Goal: Information Seeking & Learning: Learn about a topic

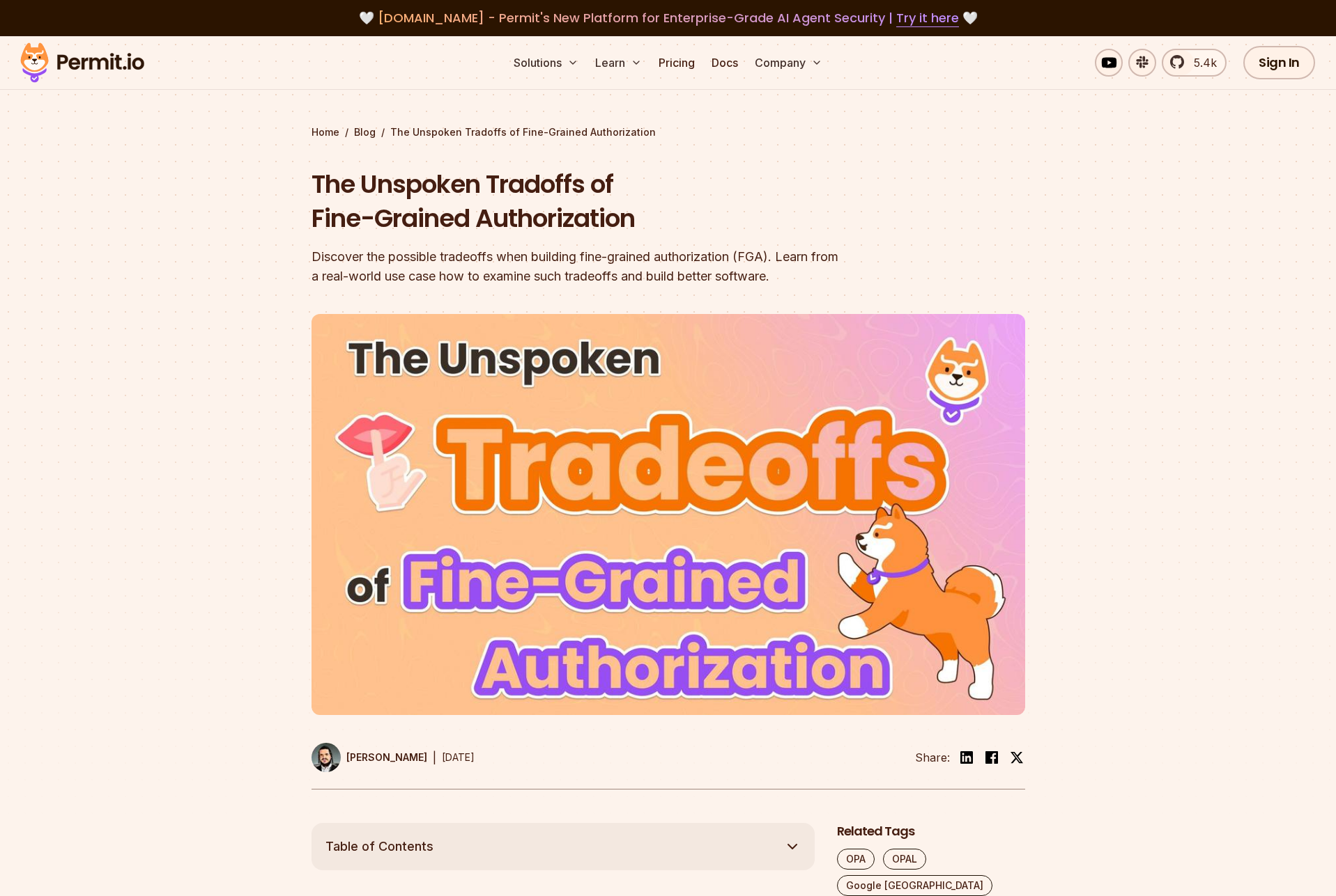
click at [208, 240] on section "Home / Blog / The Unspoken Tradoffs of Fine-Grained Authorization The Unspoken …" at bounding box center [668, 430] width 1336 height 787
drag, startPoint x: 285, startPoint y: 203, endPoint x: 454, endPoint y: 130, distance: 184.1
click at [450, 130] on section "Home / Blog / The Unspoken Tradoffs of Fine-Grained Authorization The Unspoken …" at bounding box center [668, 430] width 1336 height 787
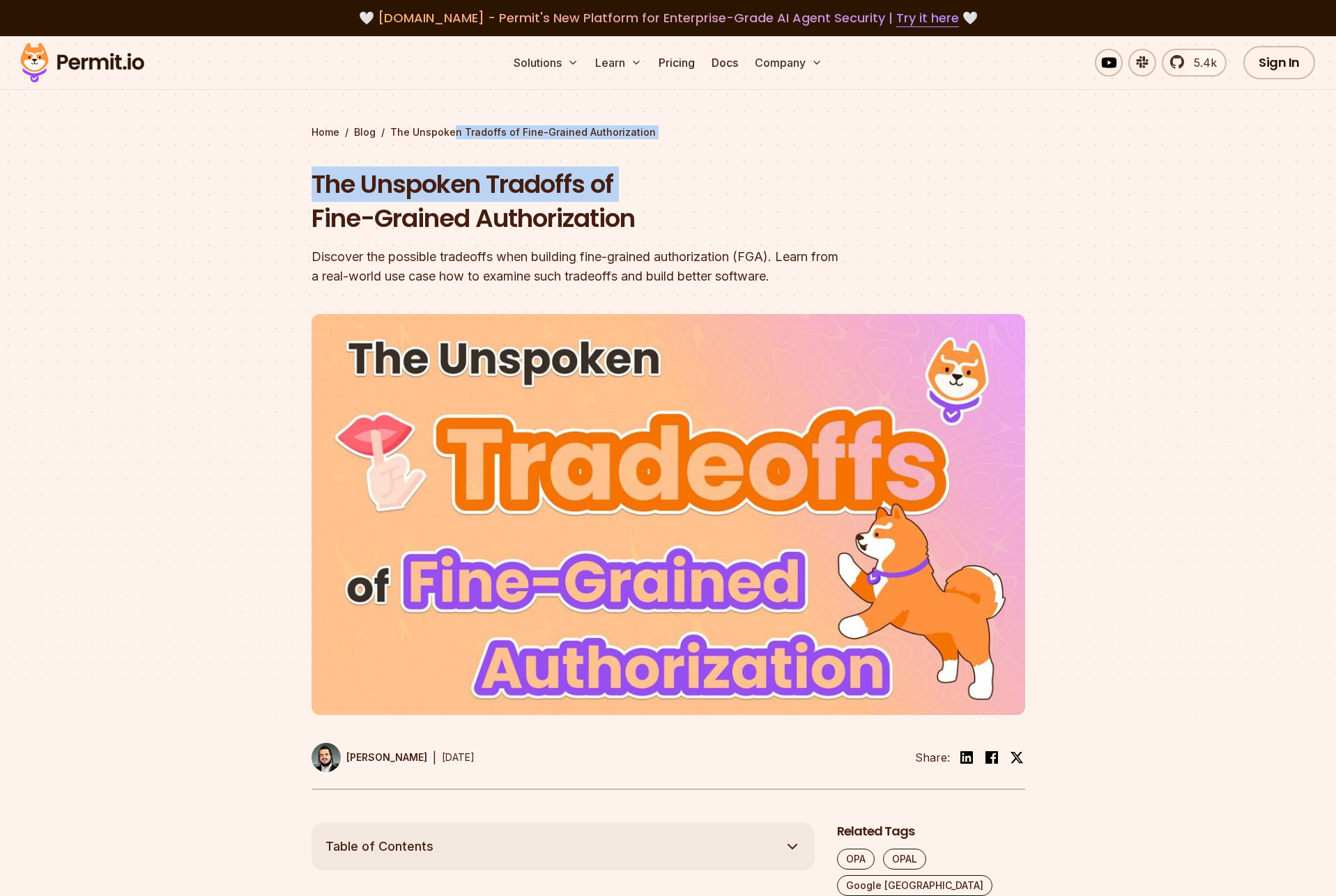
click at [463, 165] on div "Home / Blog / The Unspoken Tradoffs of Fine-Grained Authorization The Unspoken …" at bounding box center [668, 457] width 714 height 664
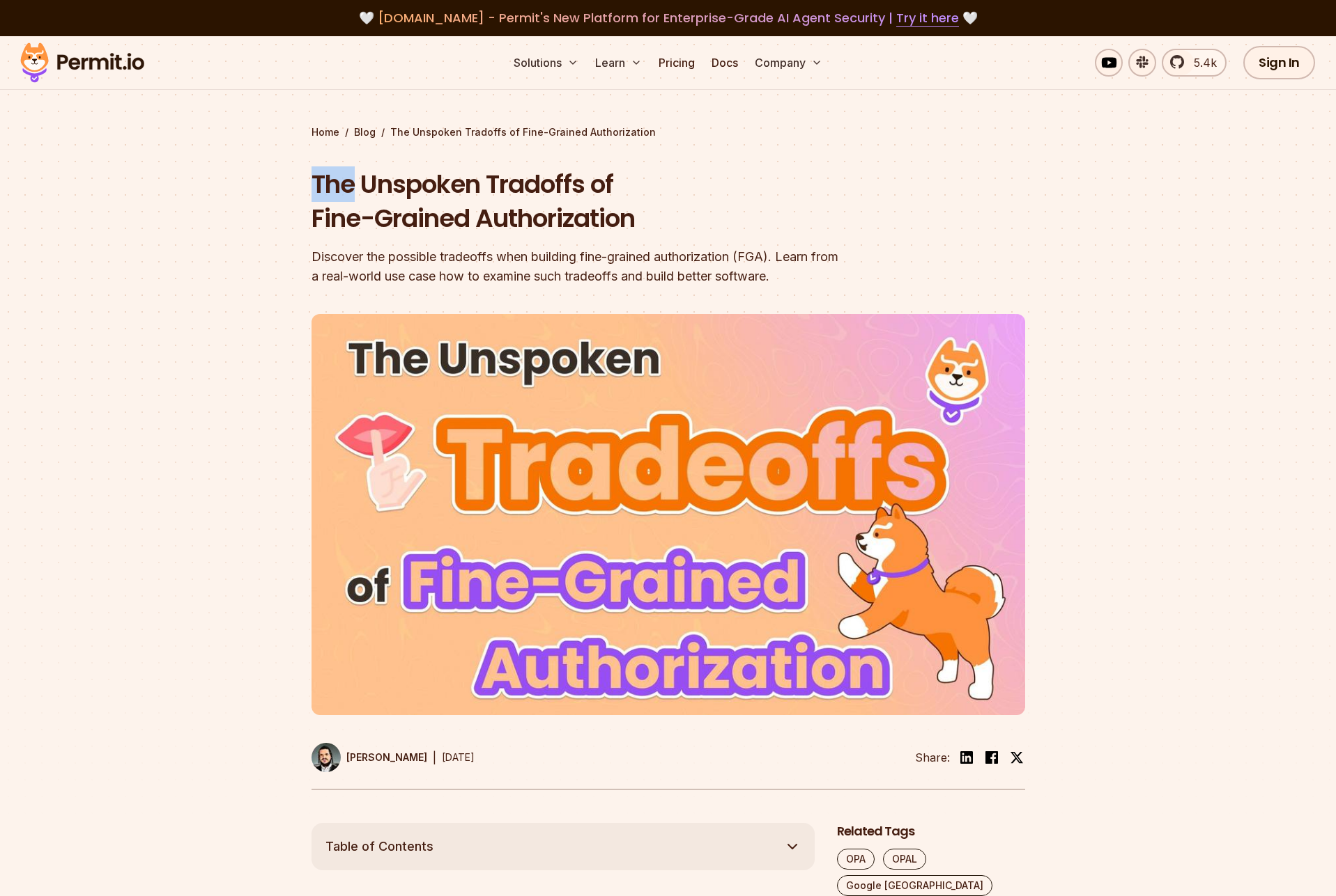
click at [463, 165] on div "Home / Blog / The Unspoken Tradoffs of Fine-Grained Authorization The Unspoken …" at bounding box center [668, 457] width 714 height 664
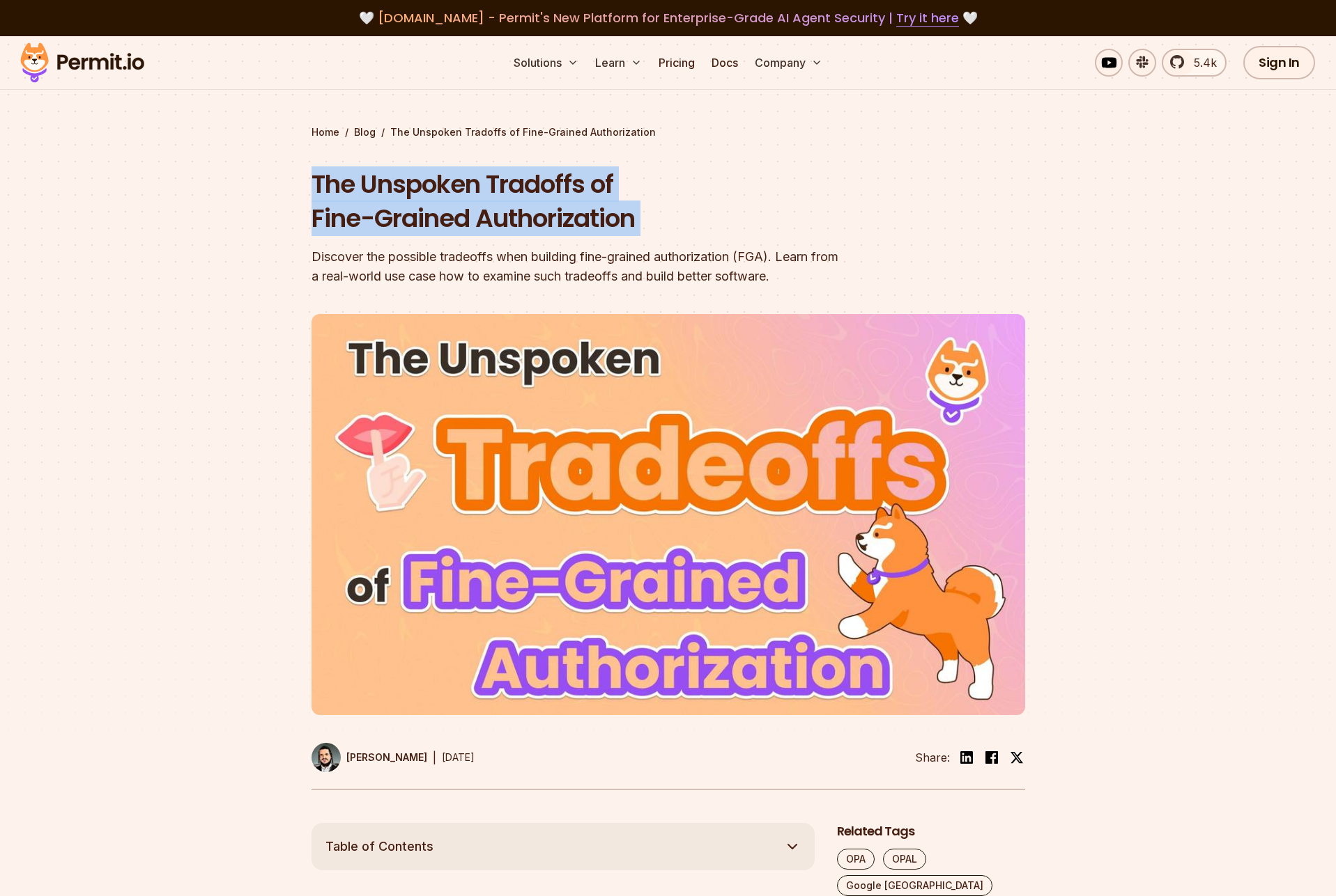
click at [463, 165] on div "Home / Blog / The Unspoken Tradoffs of Fine-Grained Authorization The Unspoken …" at bounding box center [668, 457] width 714 height 664
drag, startPoint x: 468, startPoint y: 234, endPoint x: 453, endPoint y: 224, distance: 18.0
click at [467, 234] on h1 "The Unspoken Tradoffs of Fine-Grained Authorization" at bounding box center [579, 202] width 535 height 69
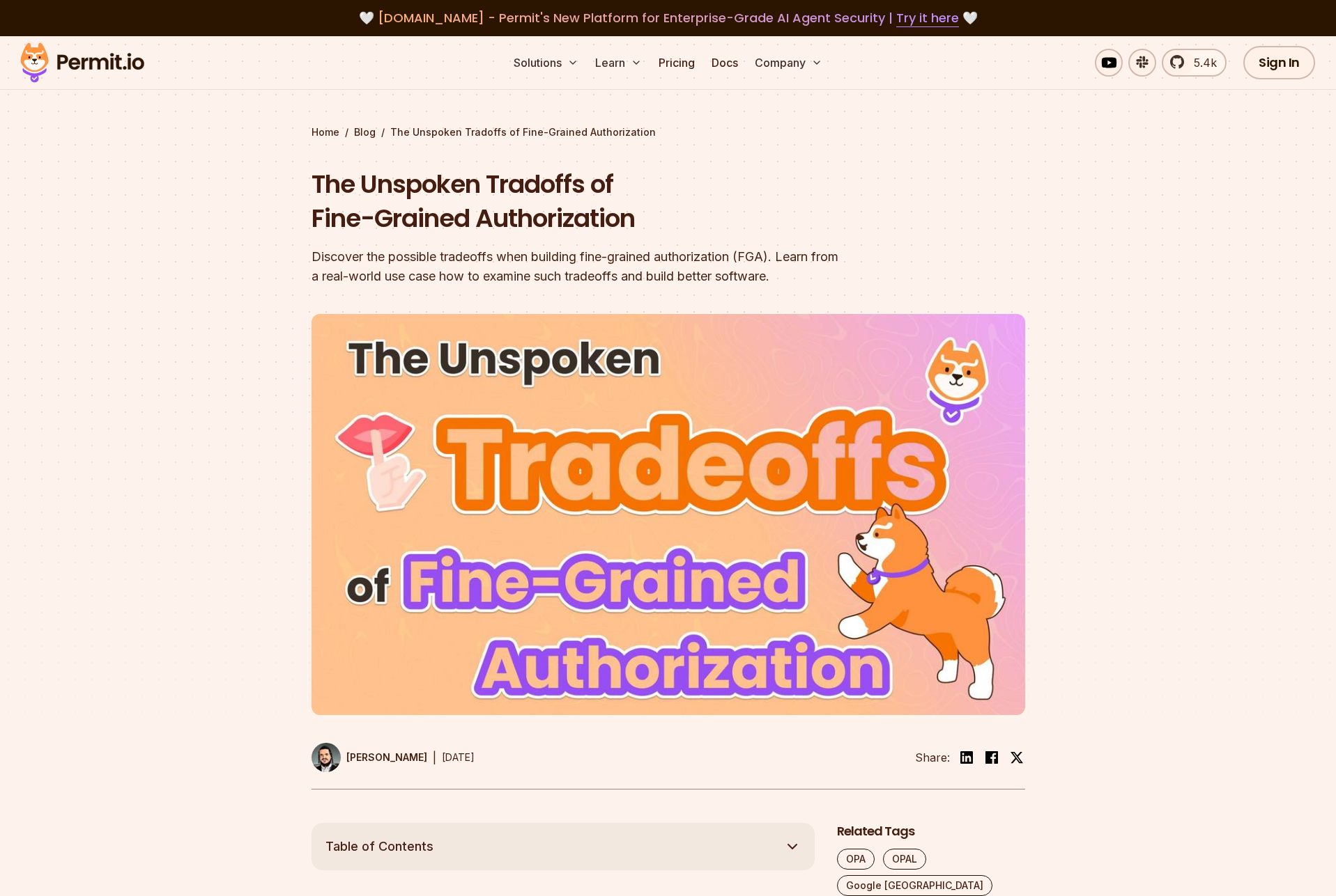
click at [556, 252] on div "Discover the possible tradeoffs when building fine-grained authorization (FGA).…" at bounding box center [579, 267] width 535 height 39
click at [555, 252] on div "Discover the possible tradeoffs when building fine-grained authorization (FGA).…" at bounding box center [579, 267] width 535 height 39
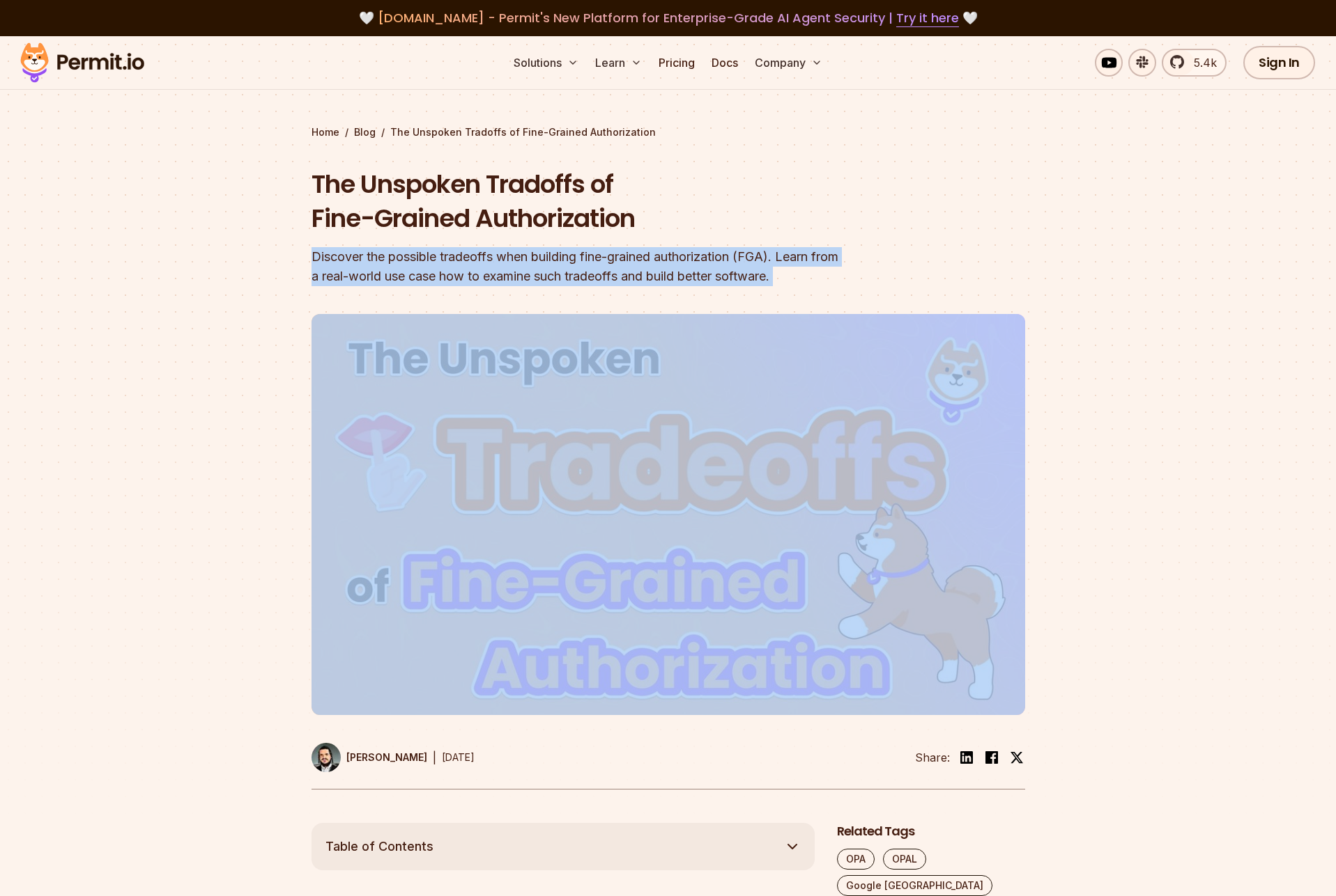
click at [555, 252] on div "Discover the possible tradeoffs when building fine-grained authorization (FGA).…" at bounding box center [579, 267] width 535 height 39
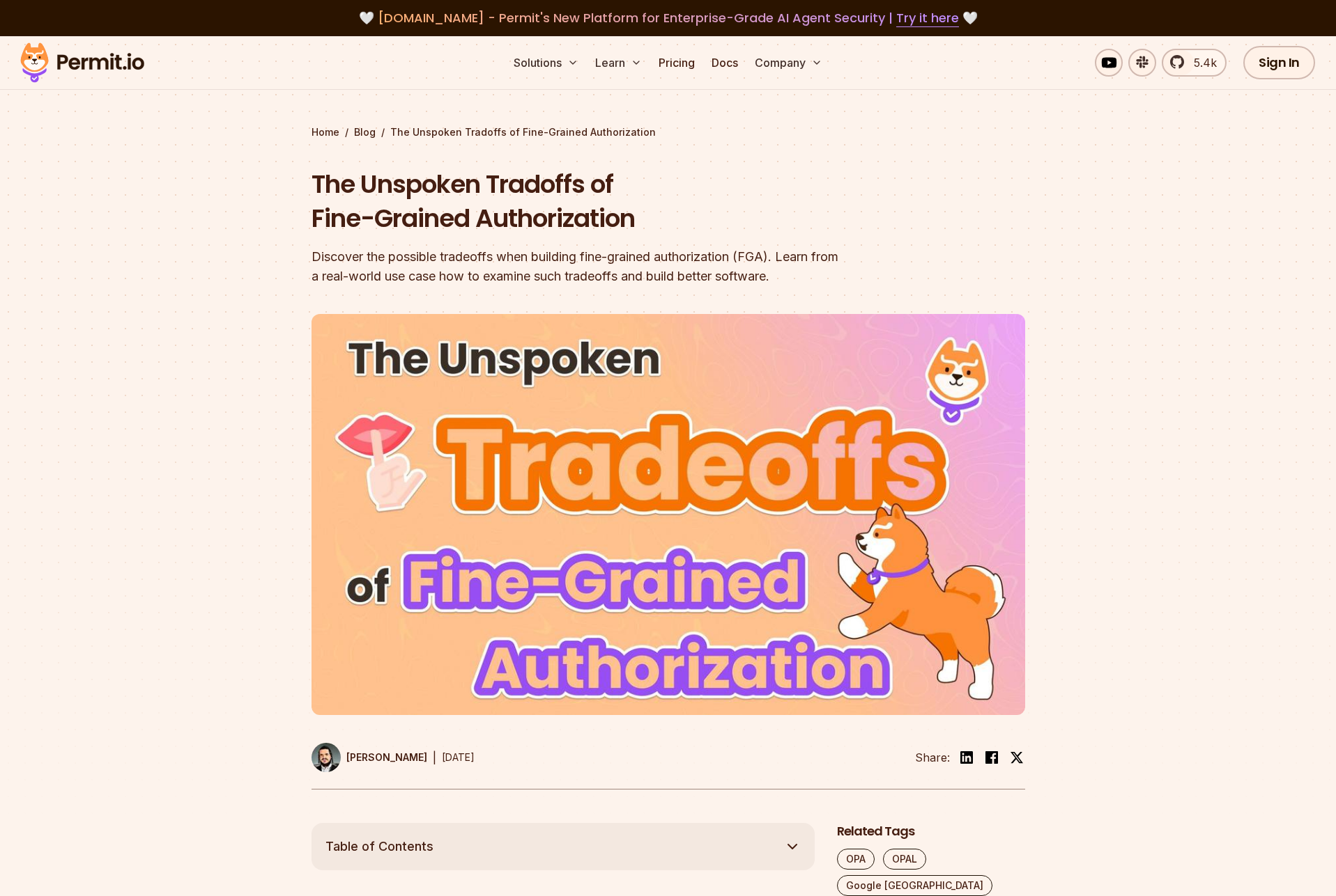
click at [556, 205] on h1 "The Unspoken Tradoffs of Fine-Grained Authorization" at bounding box center [579, 202] width 535 height 69
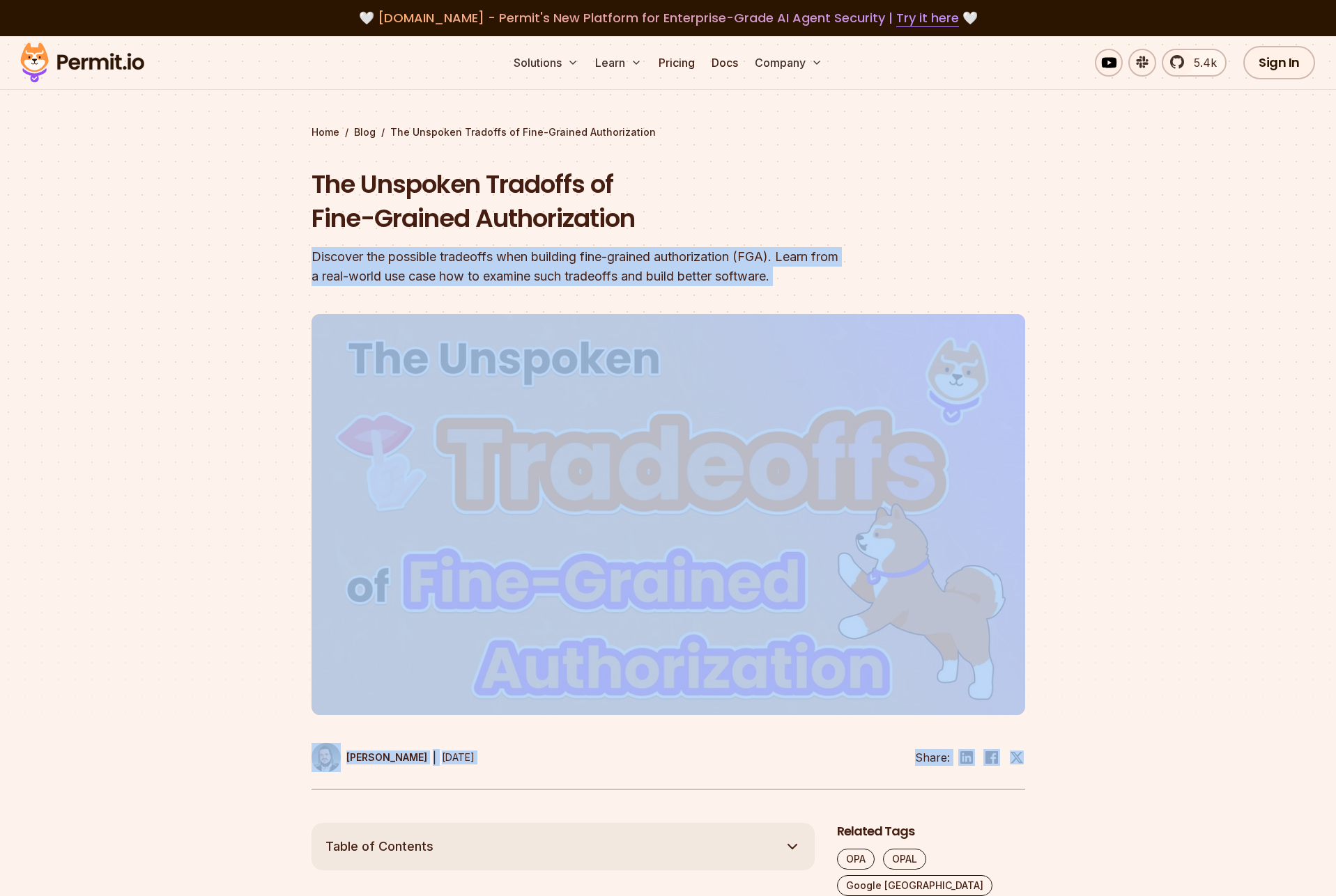
drag, startPoint x: 1162, startPoint y: 350, endPoint x: 761, endPoint y: 231, distance: 418.3
click at [771, 227] on section "Home / Blog / The Unspoken Tradoffs of Fine-Grained Authorization The Unspoken …" at bounding box center [668, 430] width 1336 height 787
click at [706, 250] on div "Discover the possible tradeoffs when building fine-grained authorization (FGA).…" at bounding box center [579, 267] width 535 height 39
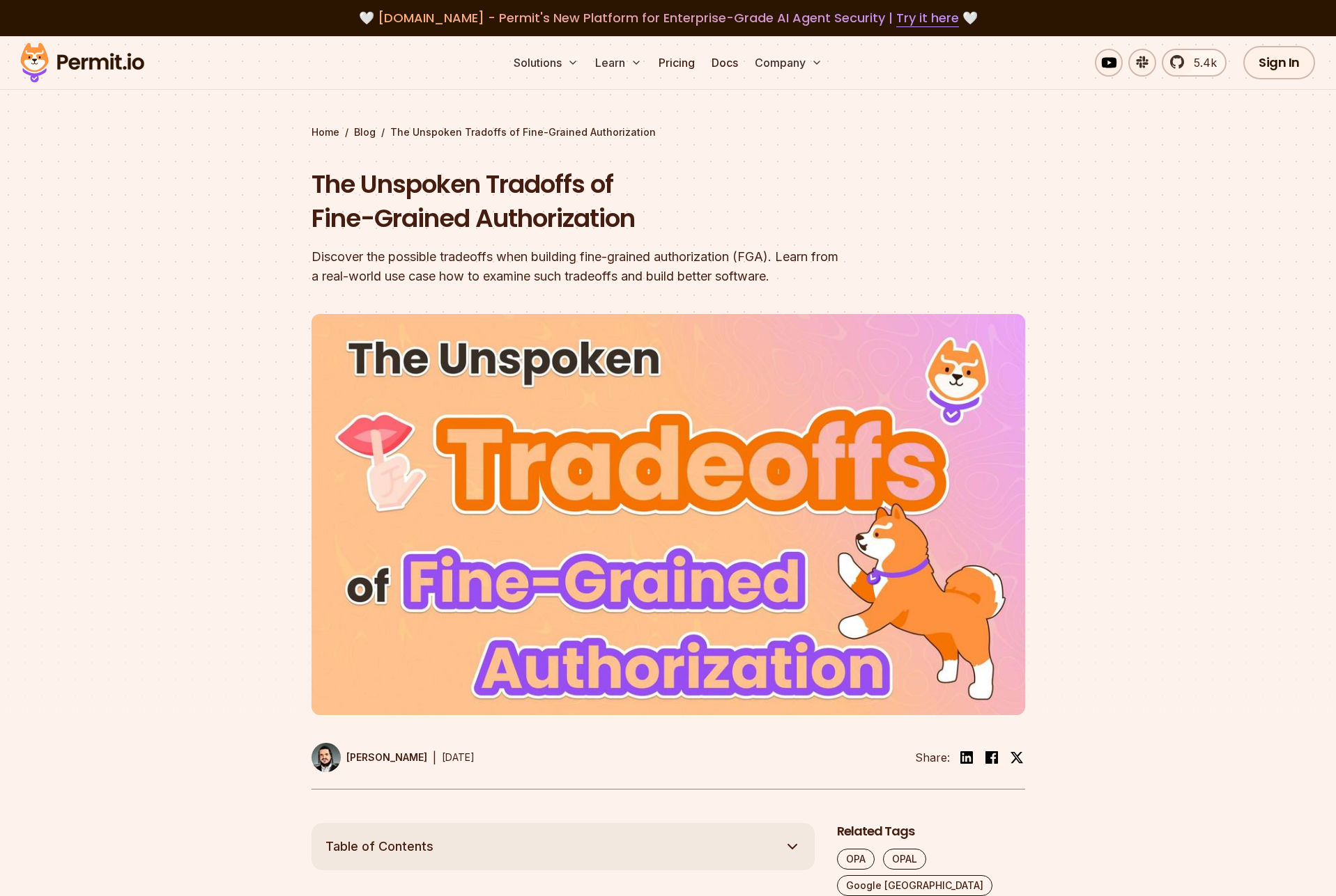
click at [706, 250] on div "Discover the possible tradeoffs when building fine-grained authorization (FGA).…" at bounding box center [579, 267] width 535 height 39
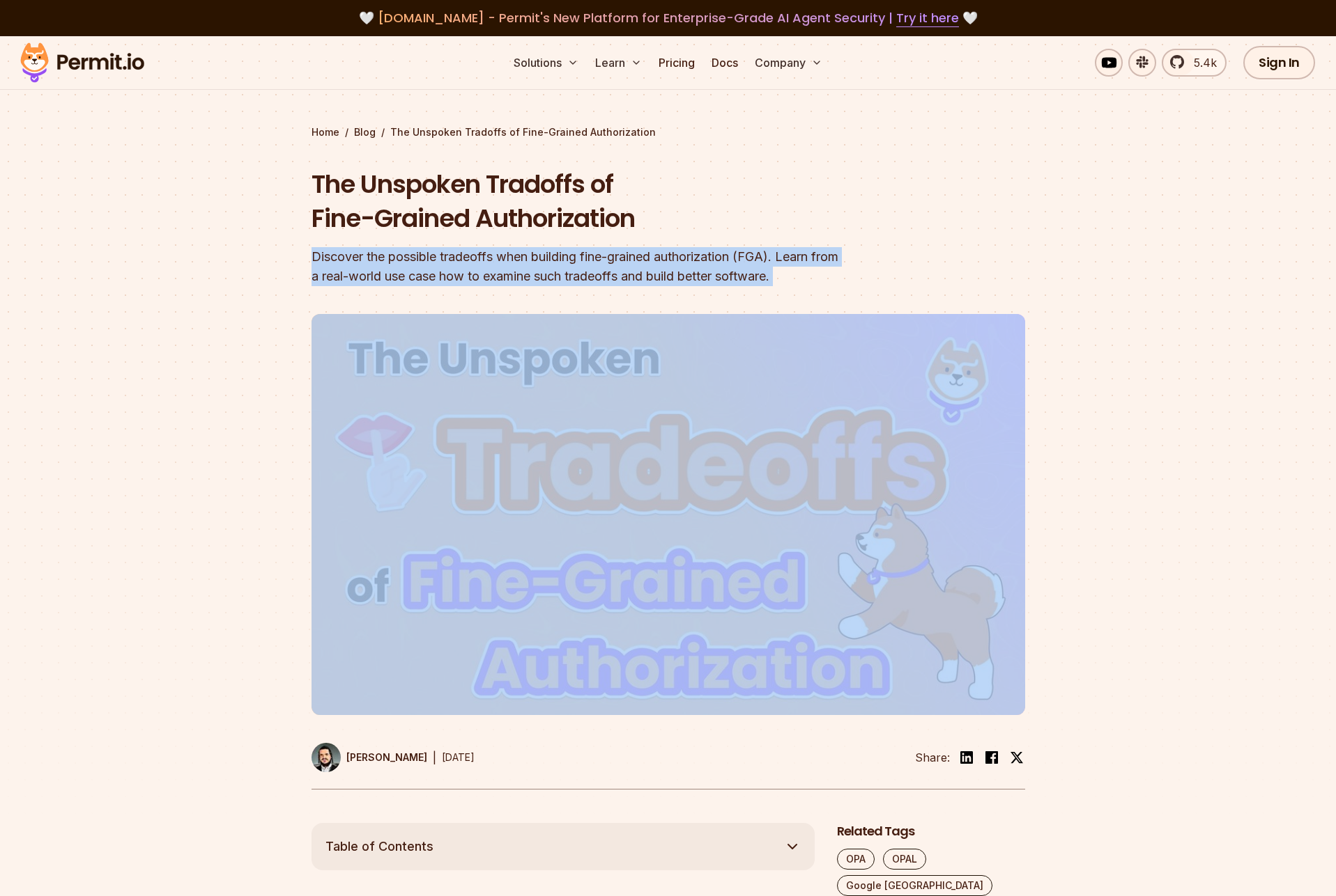
click at [706, 250] on div "Discover the possible tradeoffs when building fine-grained authorization (FGA).…" at bounding box center [579, 267] width 535 height 39
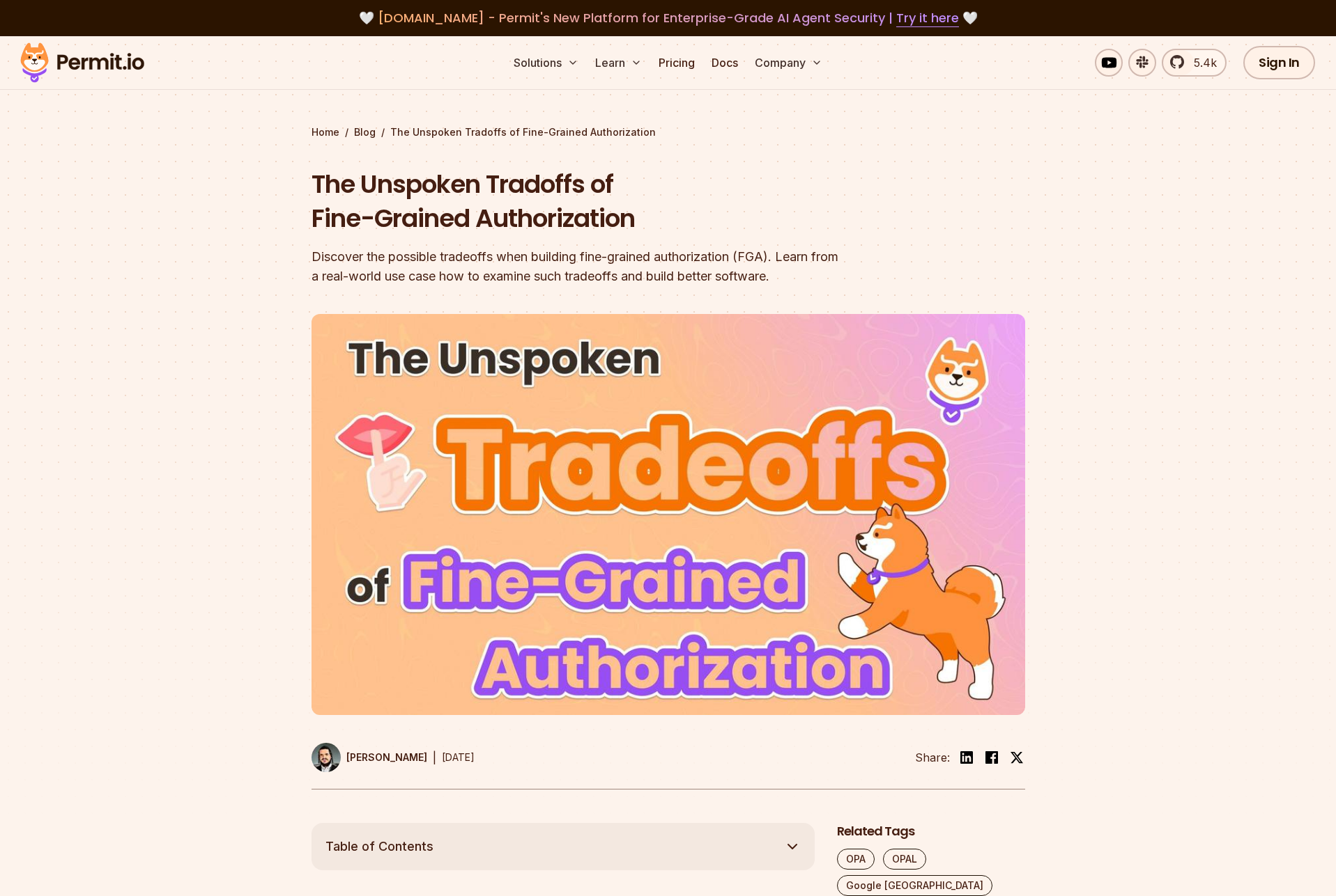
click at [858, 413] on div at bounding box center [668, 567] width 1336 height 512
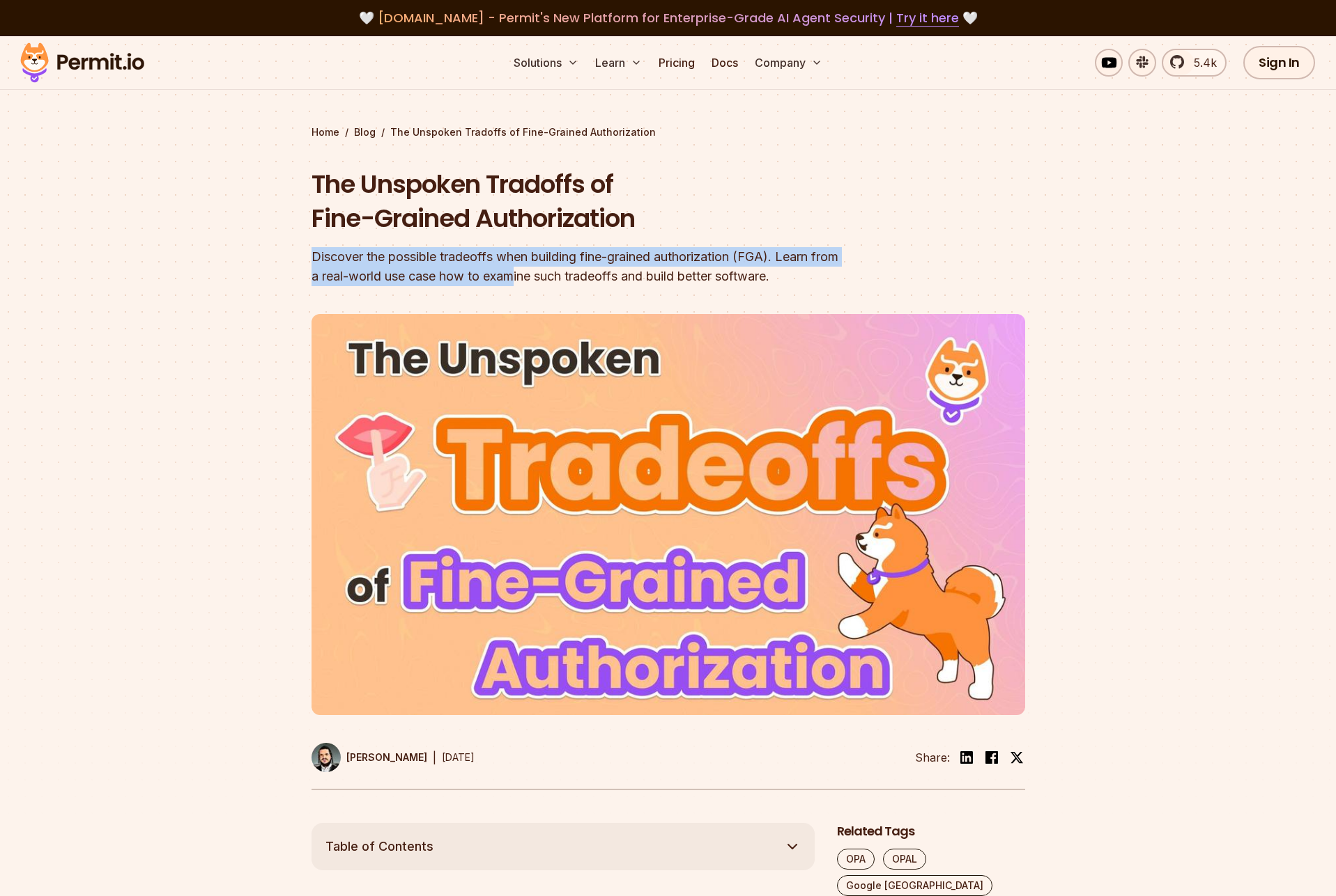
drag, startPoint x: 550, startPoint y: 241, endPoint x: 550, endPoint y: 280, distance: 39.0
click at [550, 280] on div "The Unspoken Tradoffs of Fine-Grained Authorization Discover the possible trade…" at bounding box center [579, 227] width 535 height 119
click at [550, 280] on div "Discover the possible tradeoffs when building fine-grained authorization (FGA).…" at bounding box center [579, 267] width 535 height 39
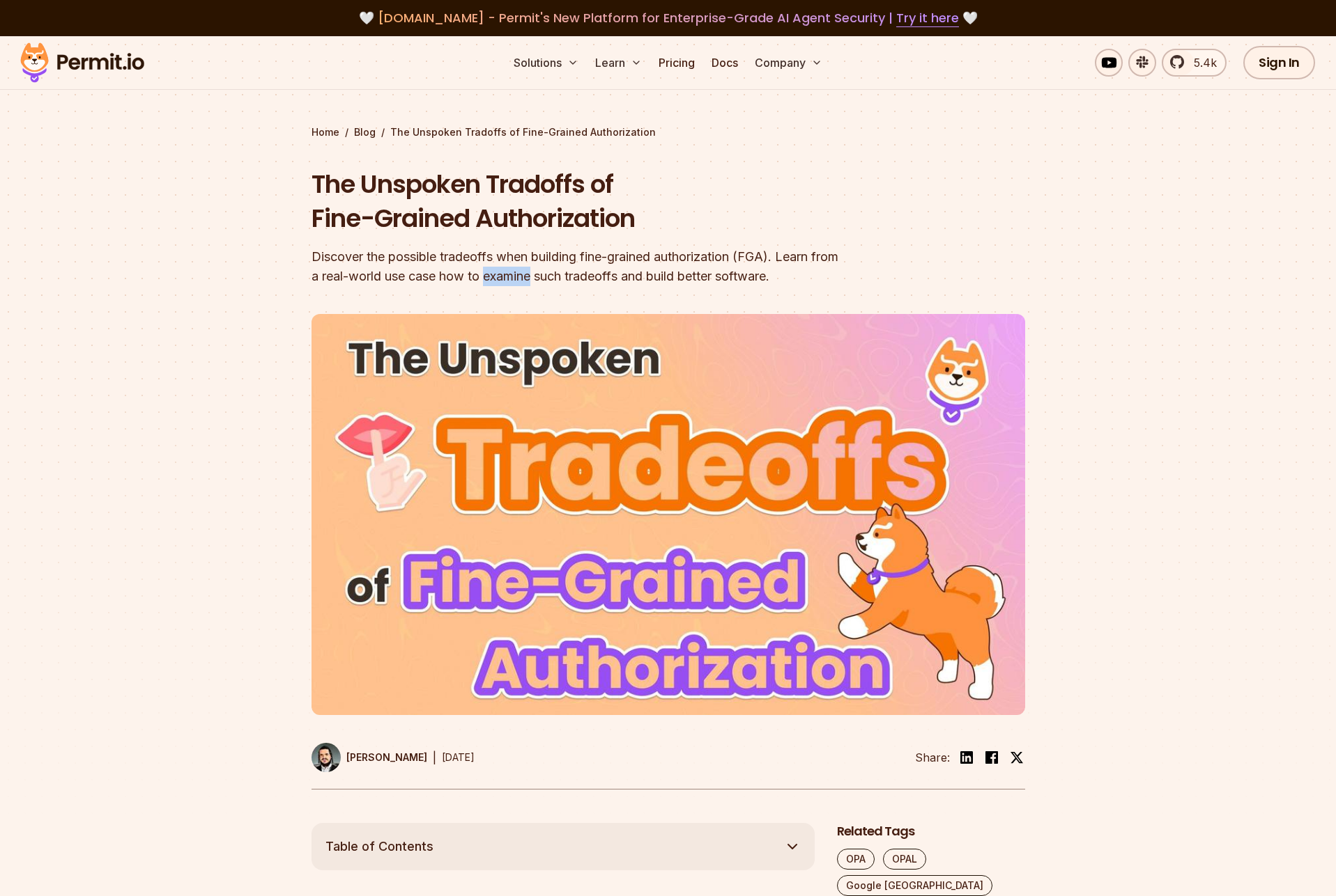
click at [550, 280] on div "Discover the possible tradeoffs when building fine-grained authorization (FGA).…" at bounding box center [579, 267] width 535 height 39
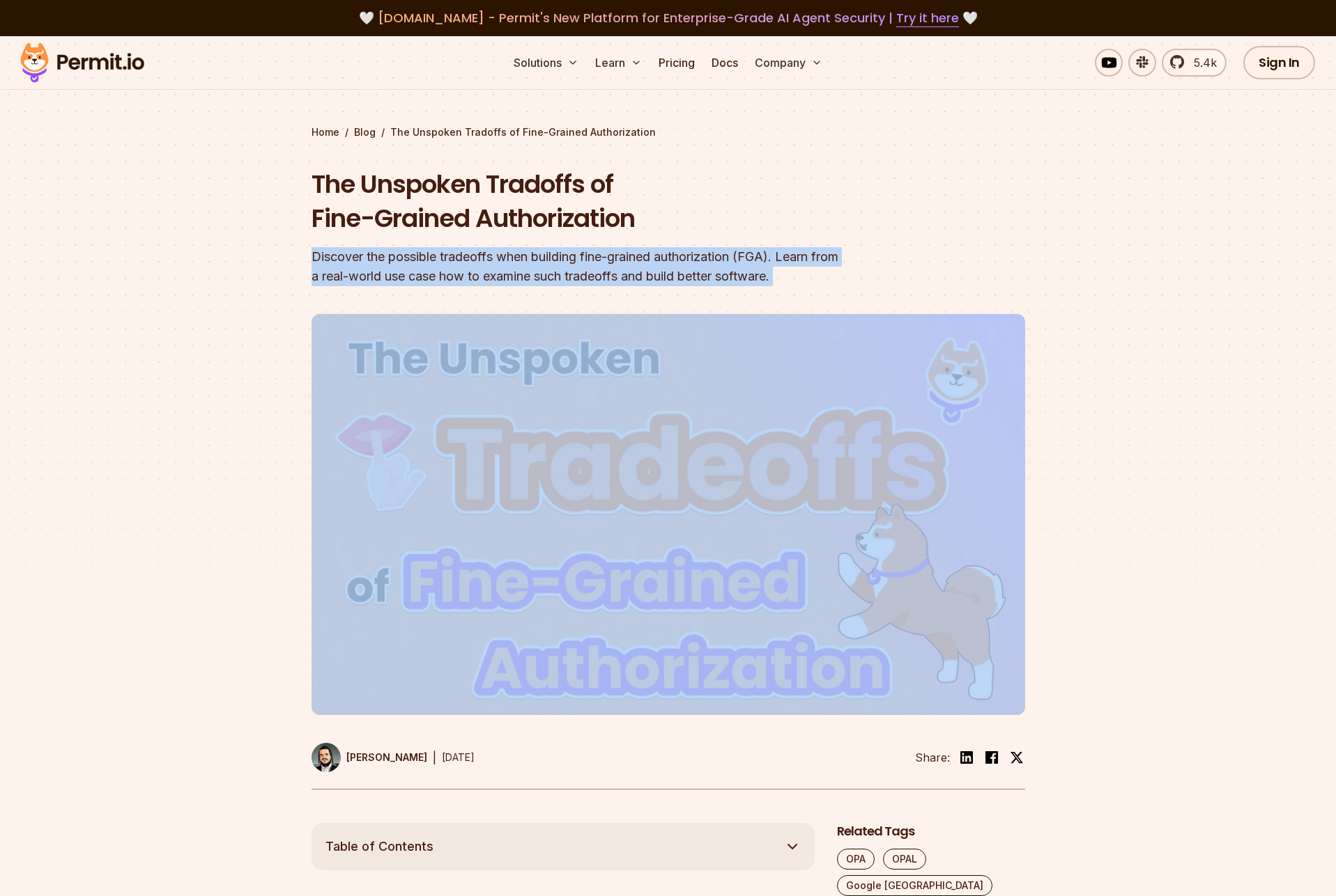
click at [550, 280] on div "Discover the possible tradeoffs when building fine-grained authorization (FGA).…" at bounding box center [579, 267] width 535 height 39
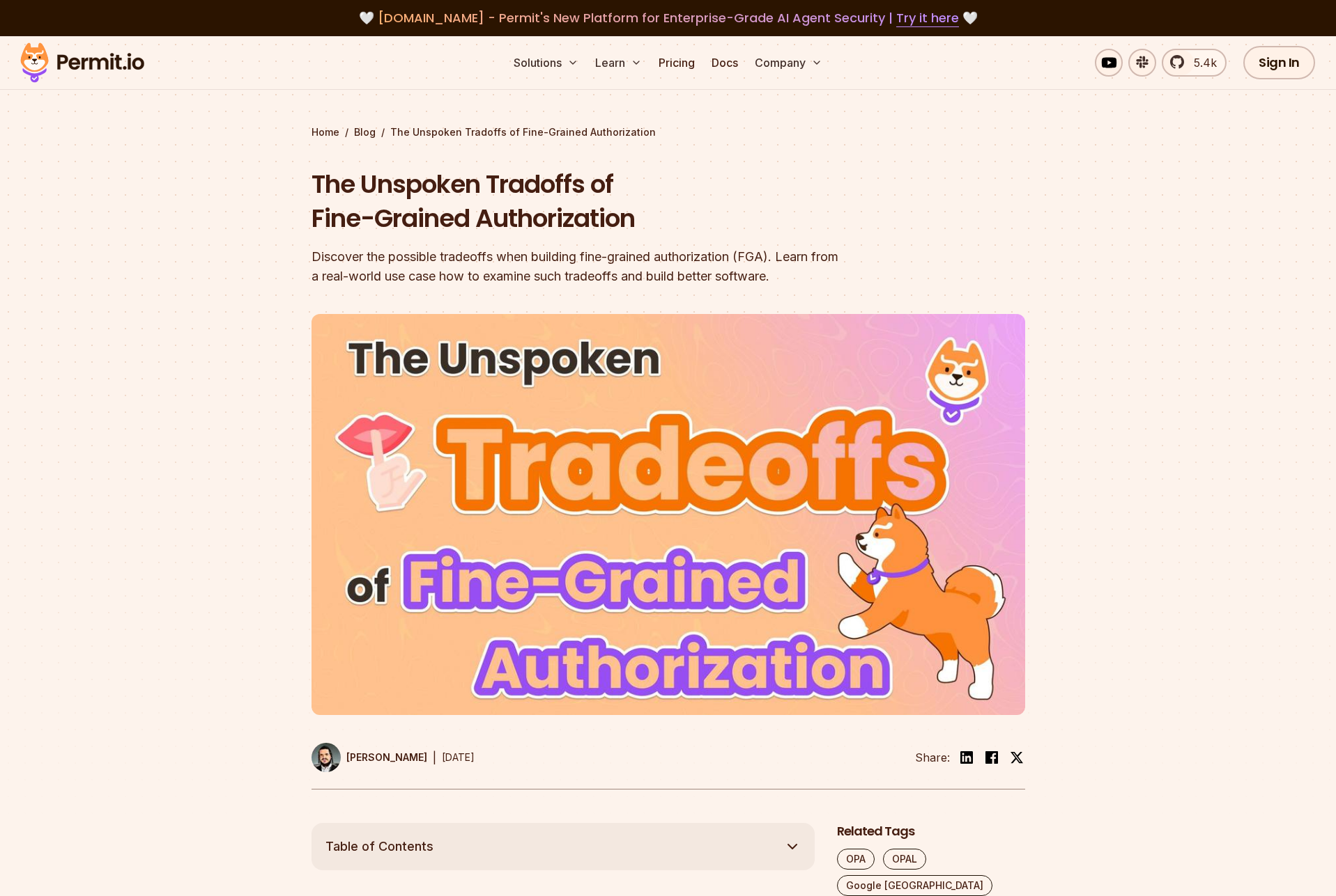
click at [698, 192] on h1 "The Unspoken Tradoffs of Fine-Grained Authorization" at bounding box center [579, 202] width 535 height 69
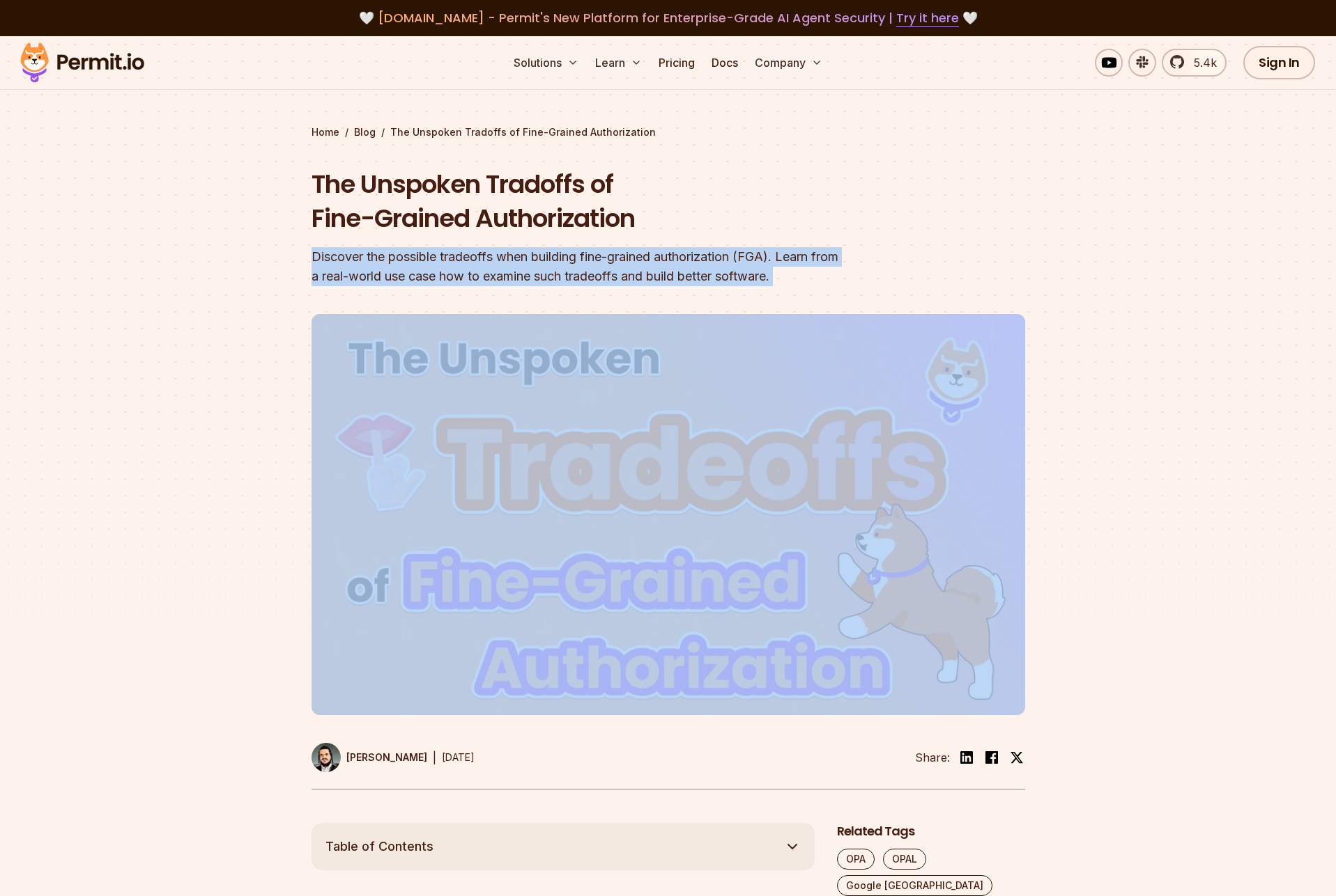
drag, startPoint x: 678, startPoint y: 217, endPoint x: 675, endPoint y: 310, distance: 93.0
click at [675, 310] on header "The Unspoken Tradoffs of Fine-Grained Authorization Discover the possible trade…" at bounding box center [668, 479] width 714 height 623
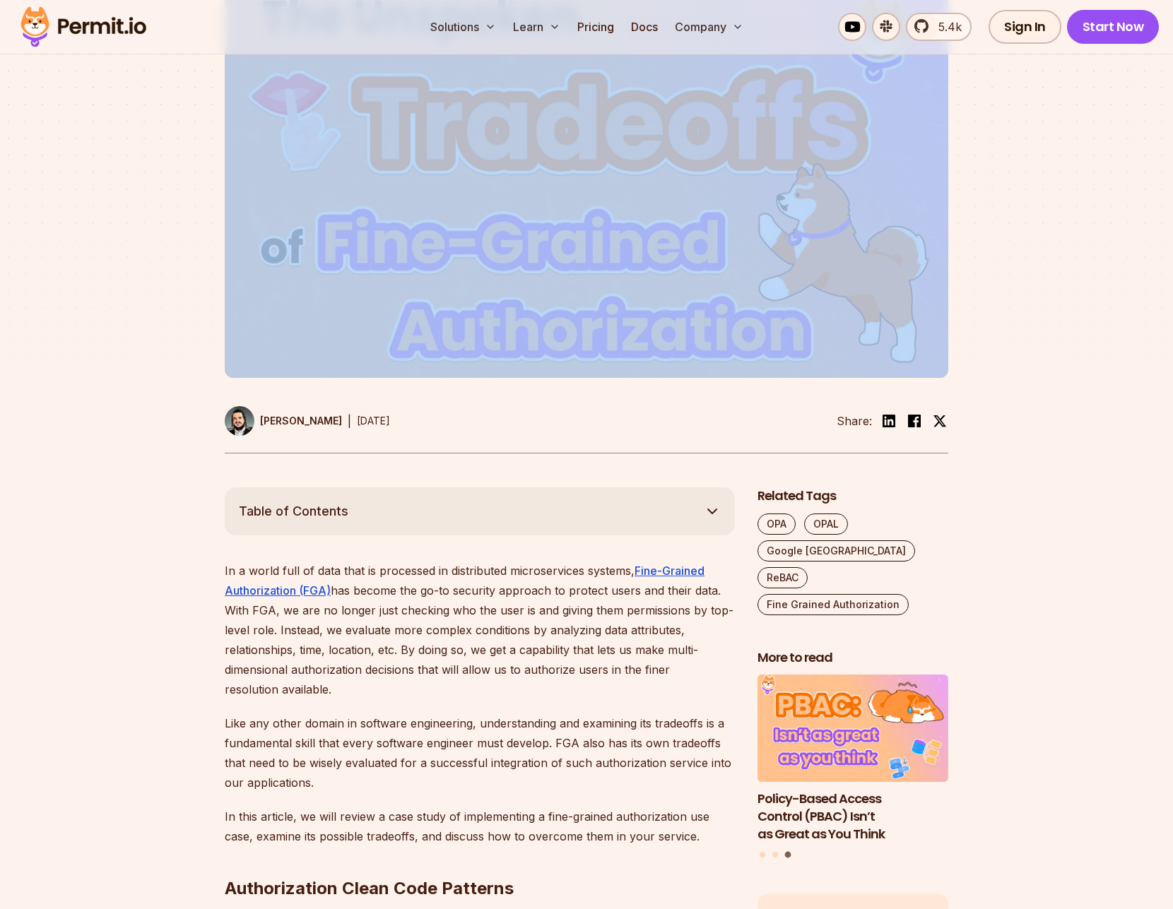
scroll to position [350, 0]
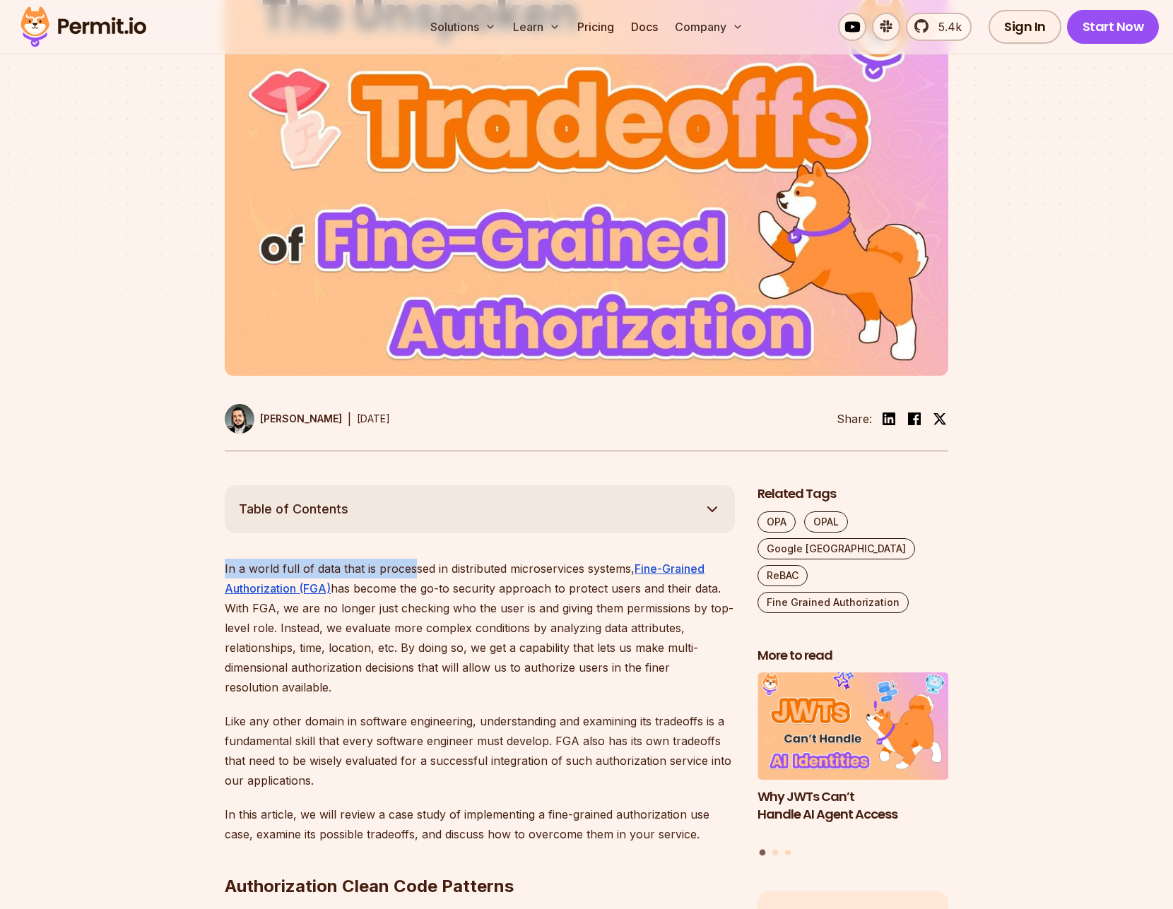
drag, startPoint x: 413, startPoint y: 577, endPoint x: 374, endPoint y: 560, distance: 42.4
click at [388, 581] on p "In a world full of data that is processed in distributed microservices systems,…" at bounding box center [480, 628] width 510 height 138
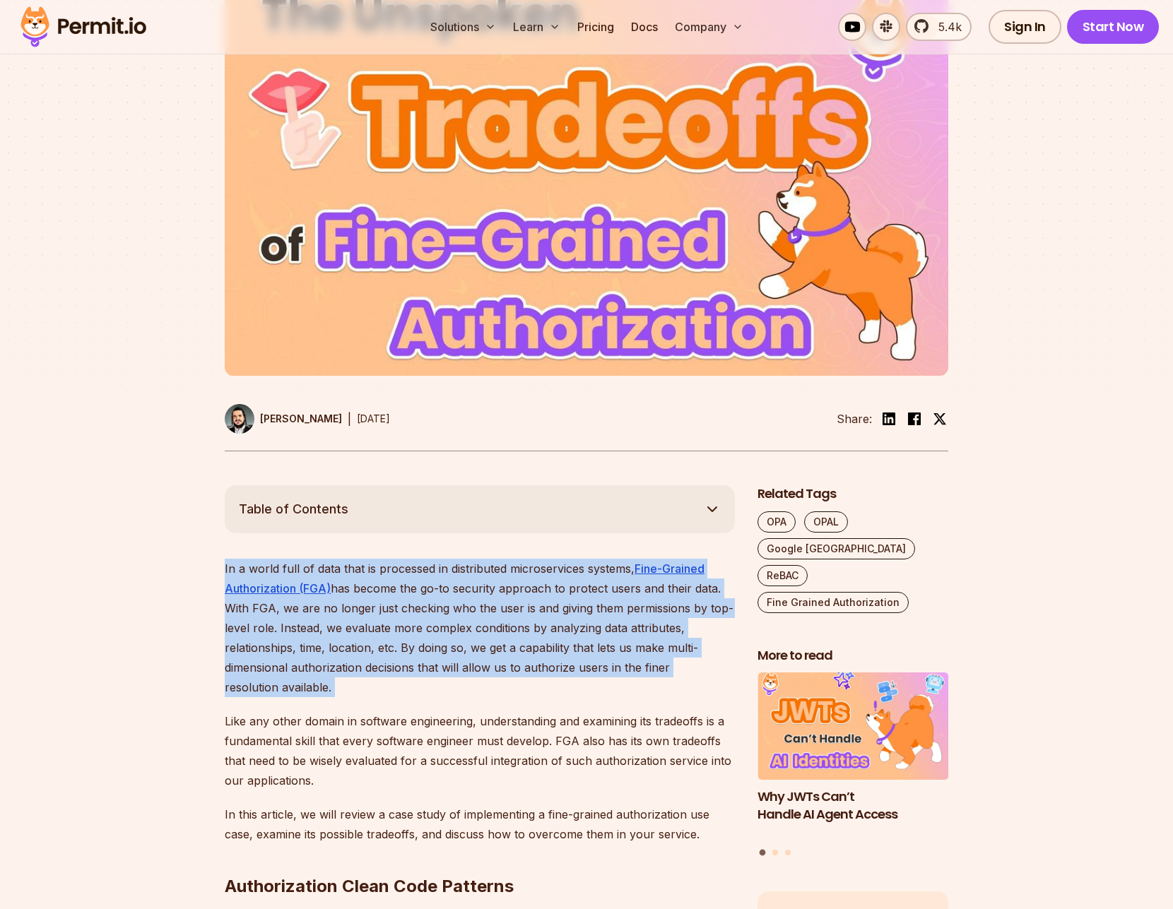
click at [388, 581] on p "In a world full of data that is processed in distributed microservices systems,…" at bounding box center [480, 628] width 510 height 138
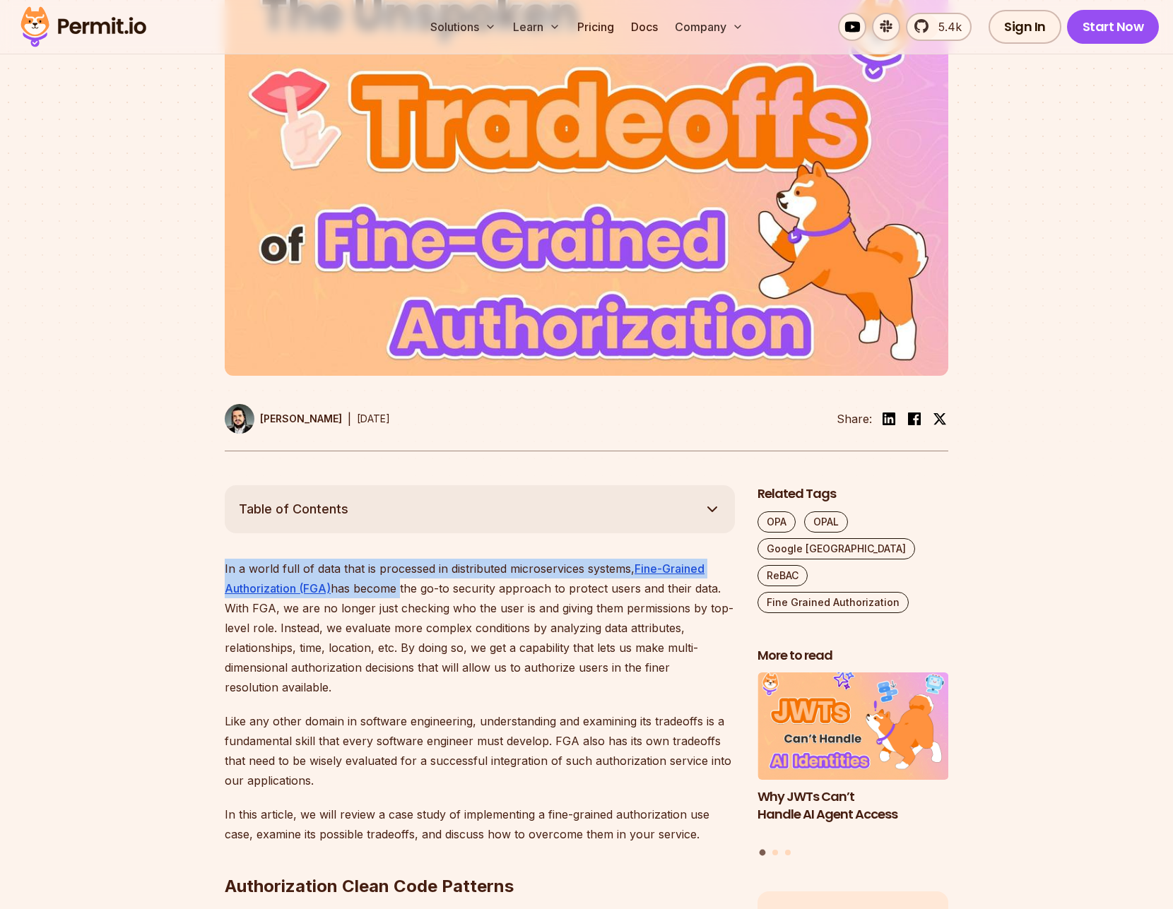
drag, startPoint x: 370, startPoint y: 556, endPoint x: 366, endPoint y: 584, distance: 28.6
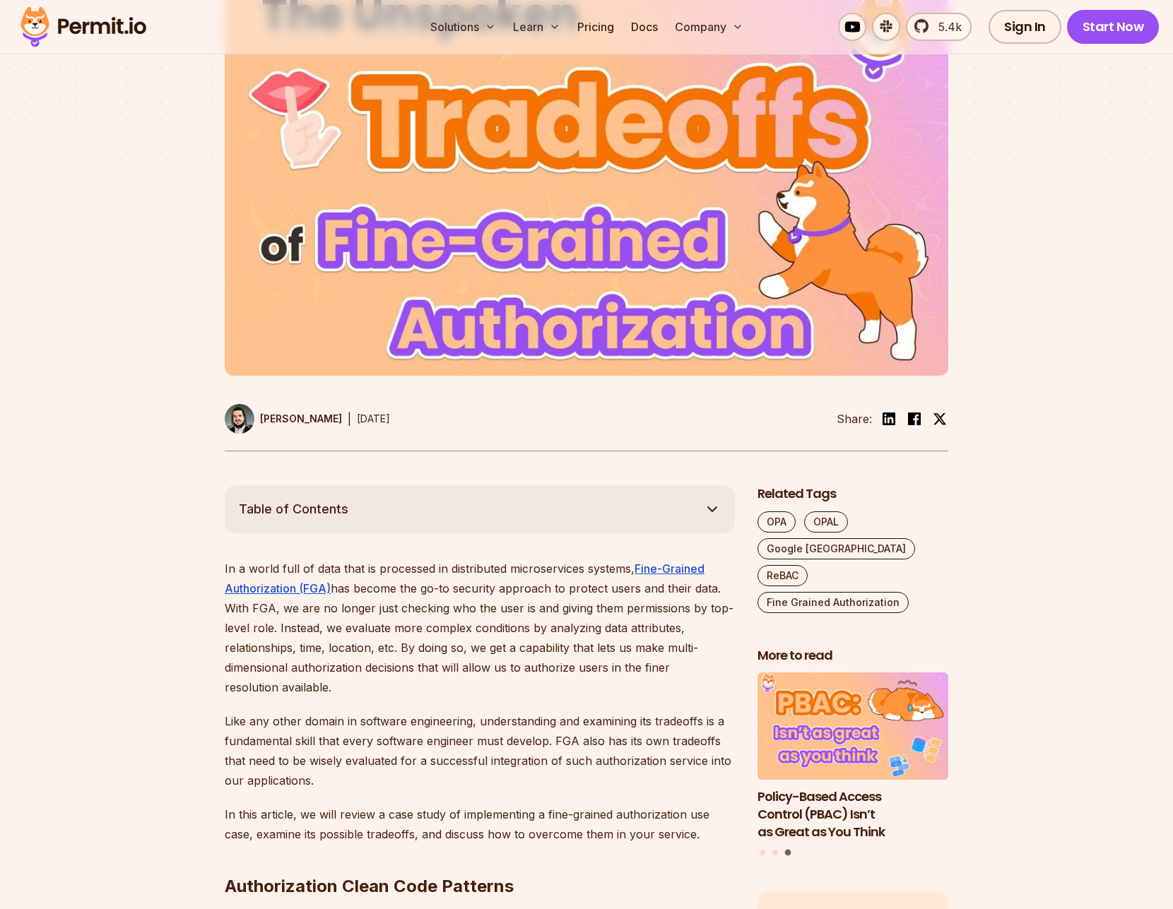
click at [334, 650] on p "In a world full of data that is processed in distributed microservices systems,…" at bounding box center [480, 628] width 510 height 138
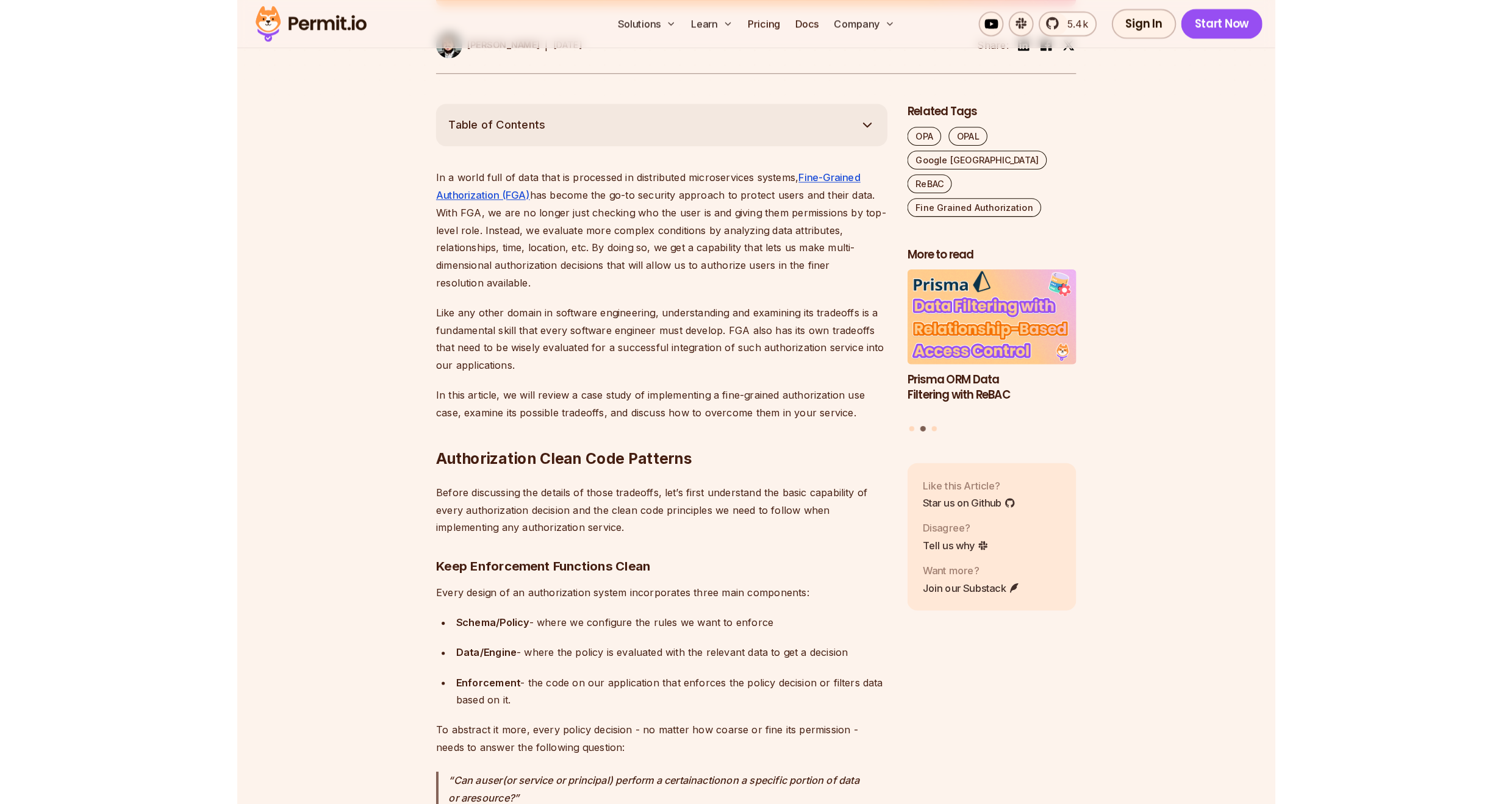
scroll to position [612, 0]
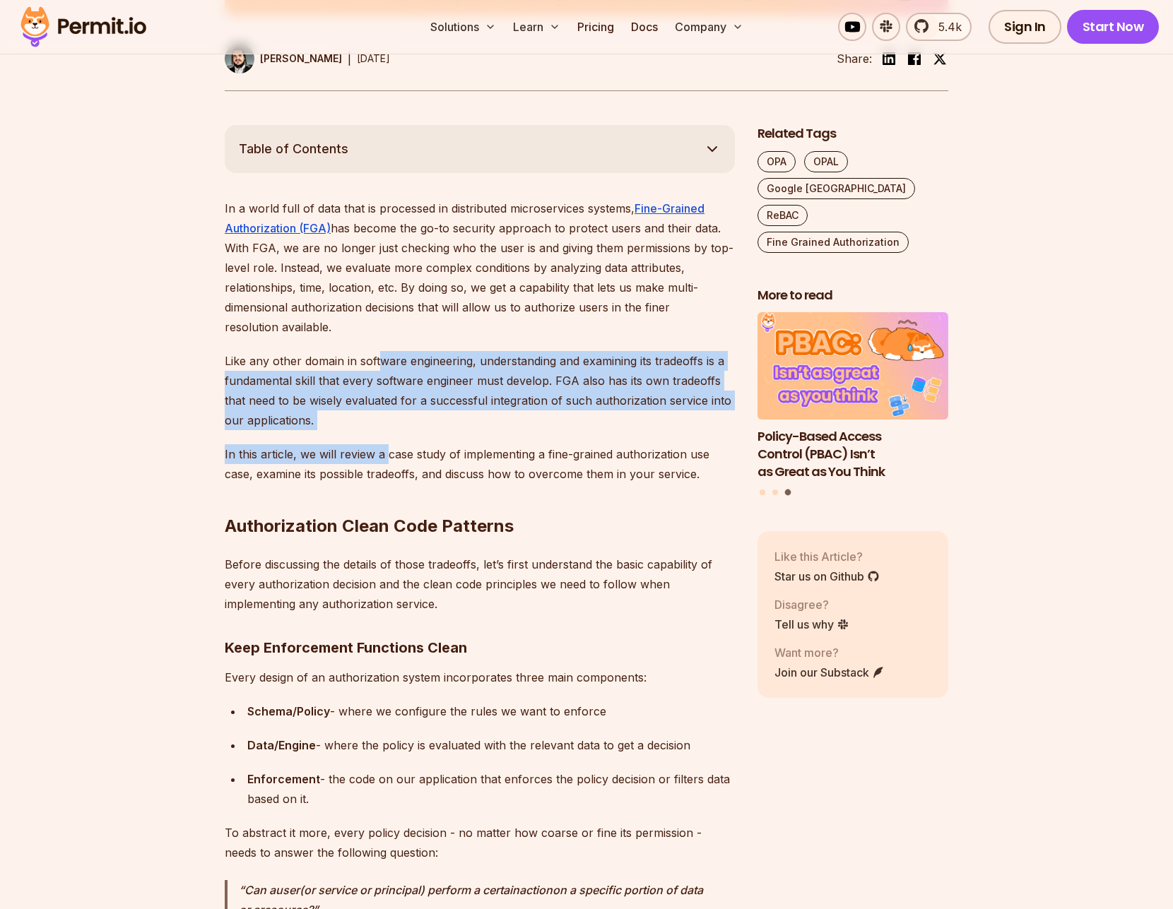
drag, startPoint x: 380, startPoint y: 367, endPoint x: 391, endPoint y: 447, distance: 80.6
click at [609, 426] on p "Like any other domain in software engineering, understanding and examining its …" at bounding box center [480, 390] width 510 height 79
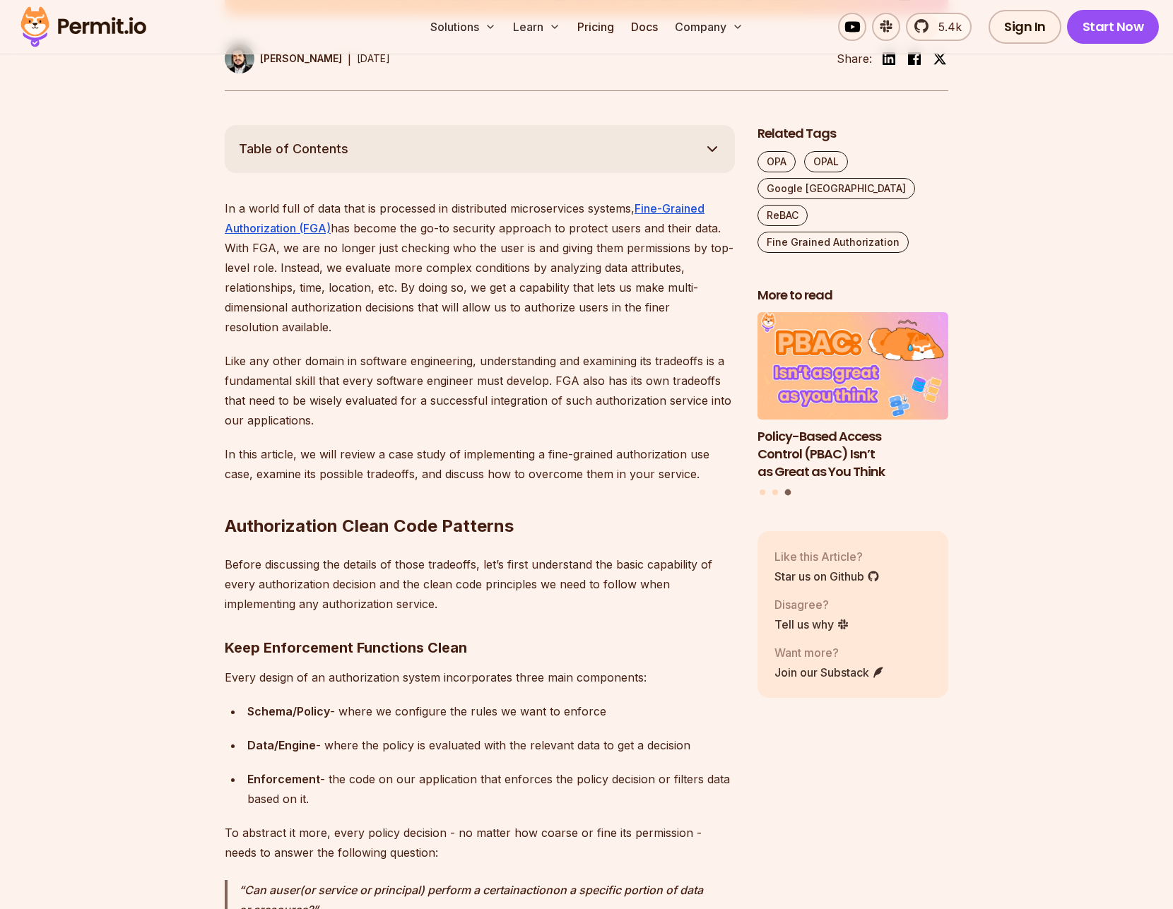
click at [609, 426] on p "Like any other domain in software engineering, understanding and examining its …" at bounding box center [480, 390] width 510 height 79
drag, startPoint x: 386, startPoint y: 195, endPoint x: 317, endPoint y: 336, distance: 157.1
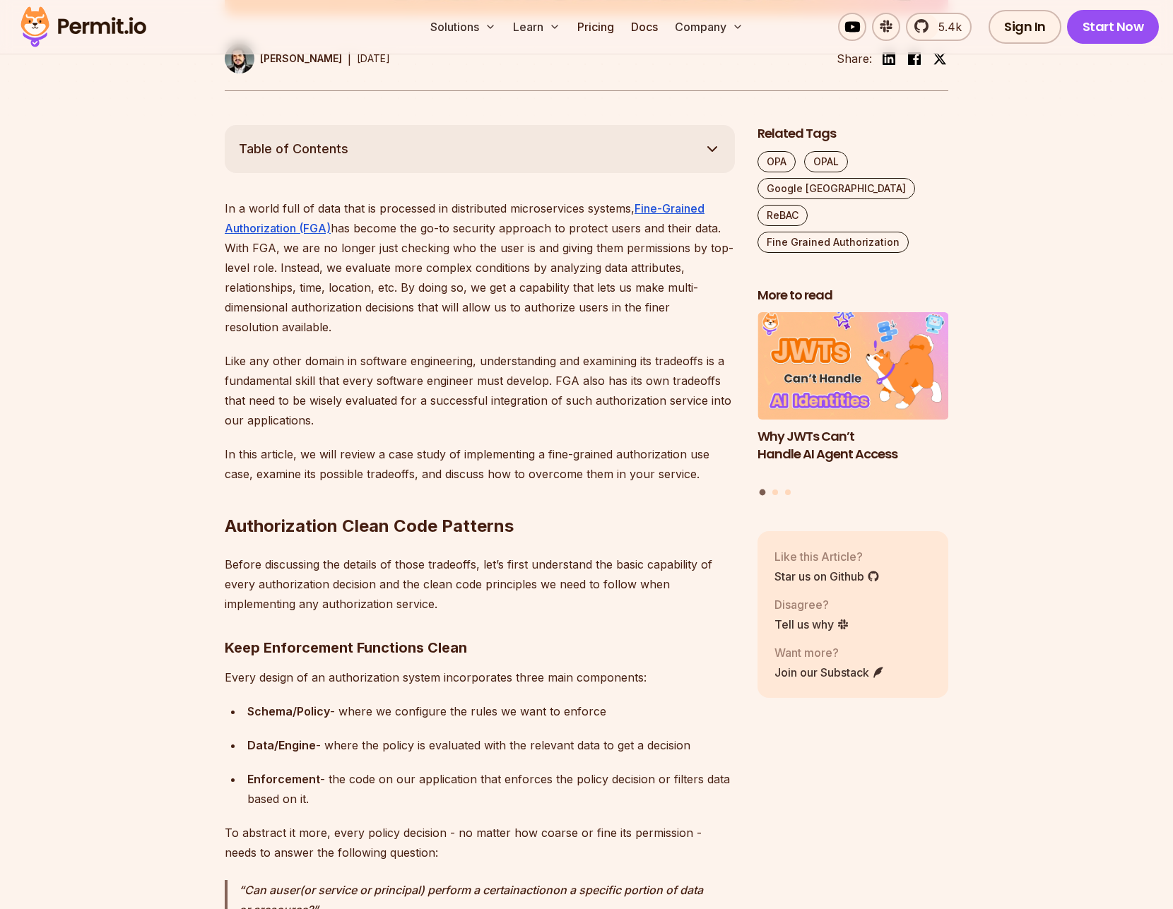
click at [509, 391] on p "Like any other domain in software engineering, understanding and examining its …" at bounding box center [480, 390] width 510 height 79
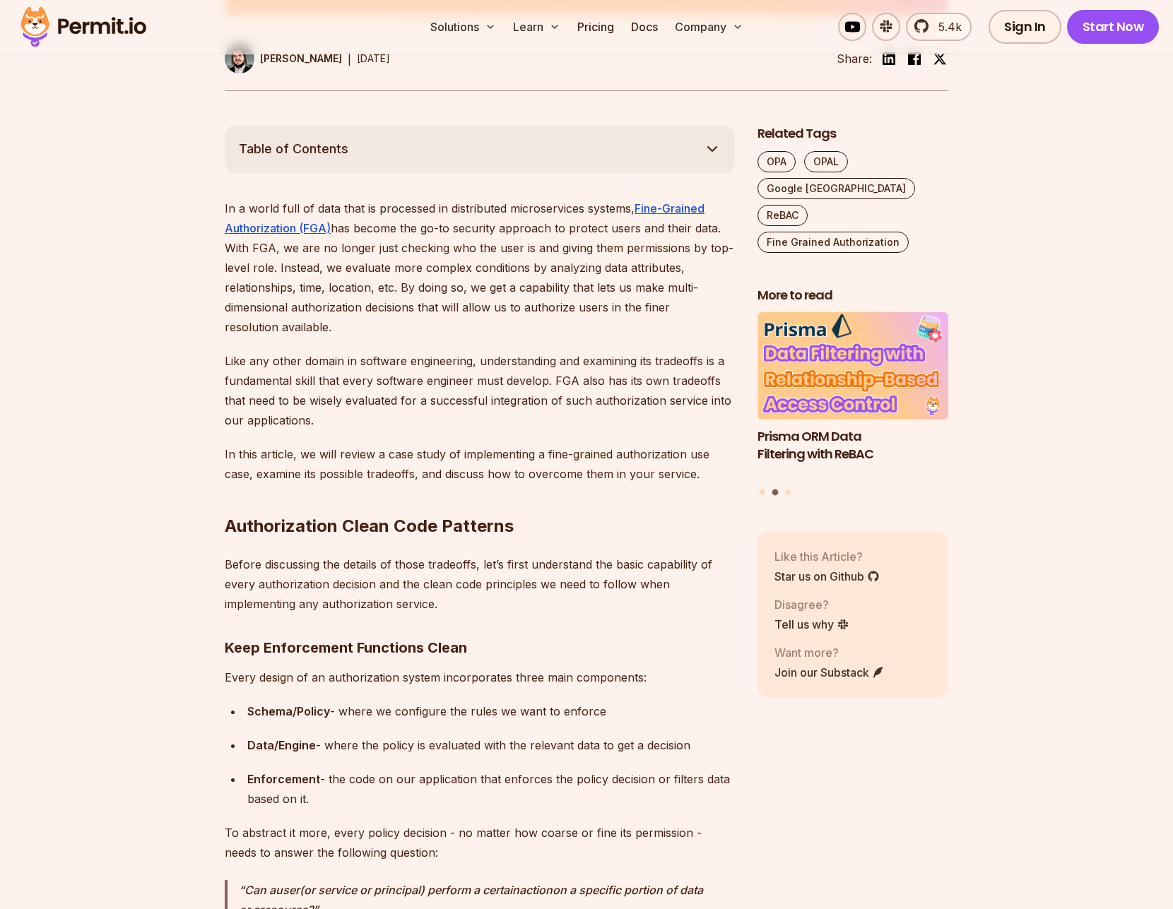
click at [457, 300] on p "In a world full of data that is processed in distributed microservices systems,…" at bounding box center [480, 268] width 510 height 138
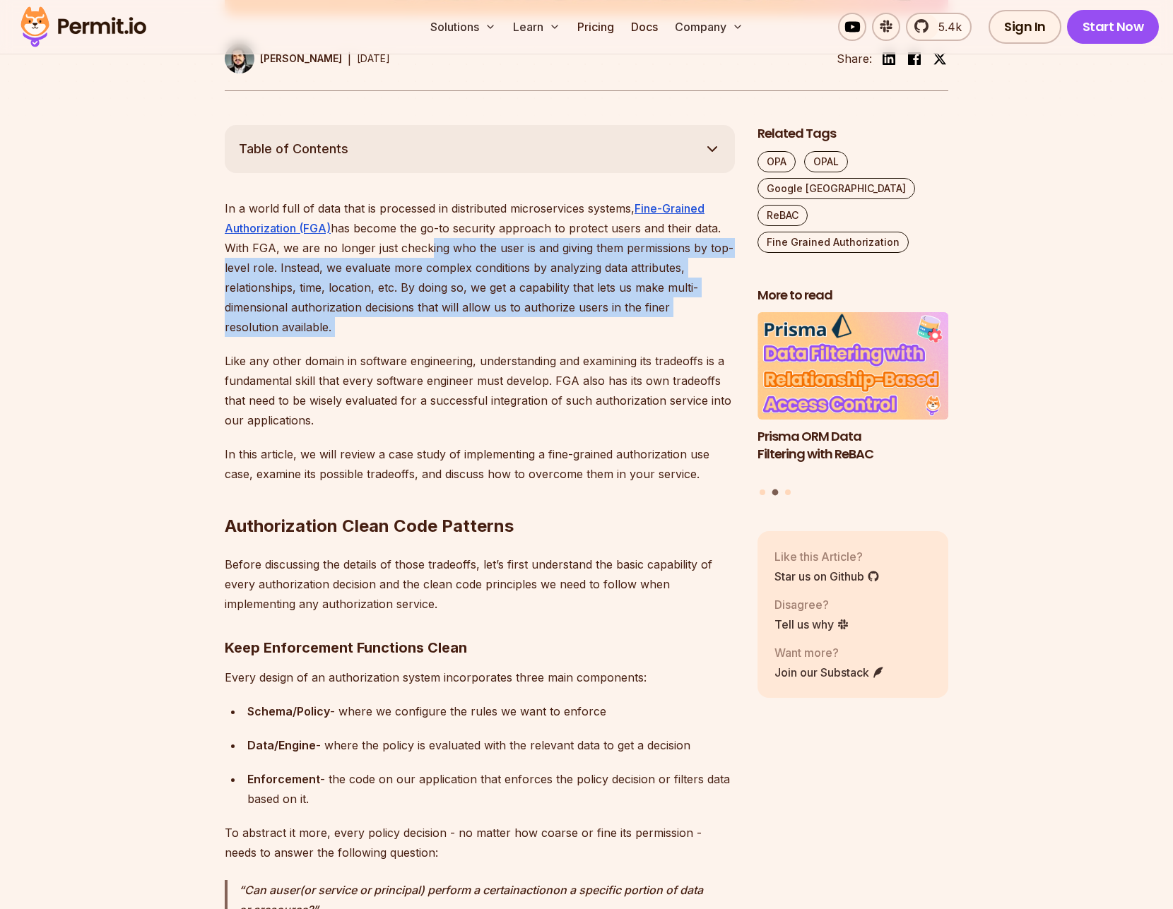
drag, startPoint x: 420, startPoint y: 244, endPoint x: 459, endPoint y: 343, distance: 105.6
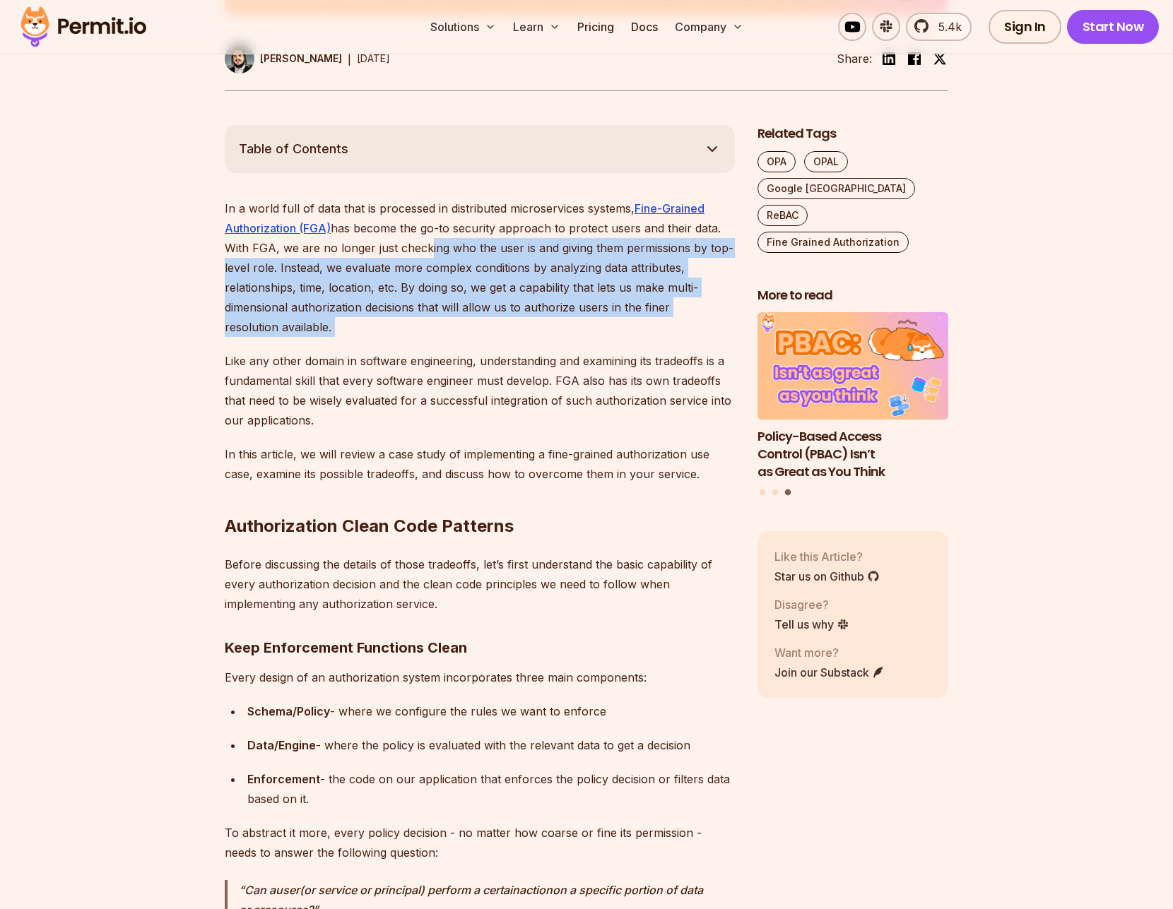
click at [498, 351] on p "Like any other domain in software engineering, understanding and examining its …" at bounding box center [480, 390] width 510 height 79
